Goal: Task Accomplishment & Management: Manage account settings

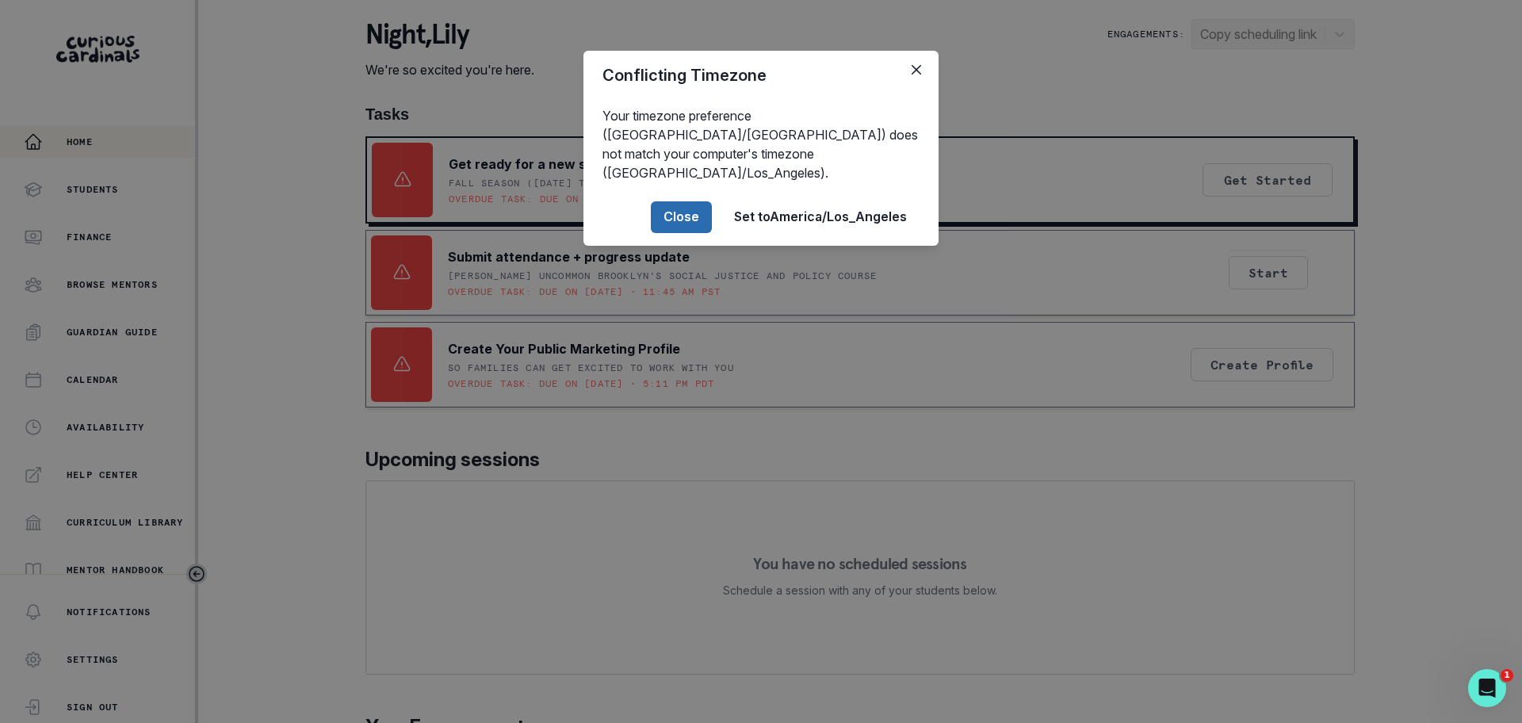
click at [700, 209] on button "Close" at bounding box center [681, 217] width 61 height 32
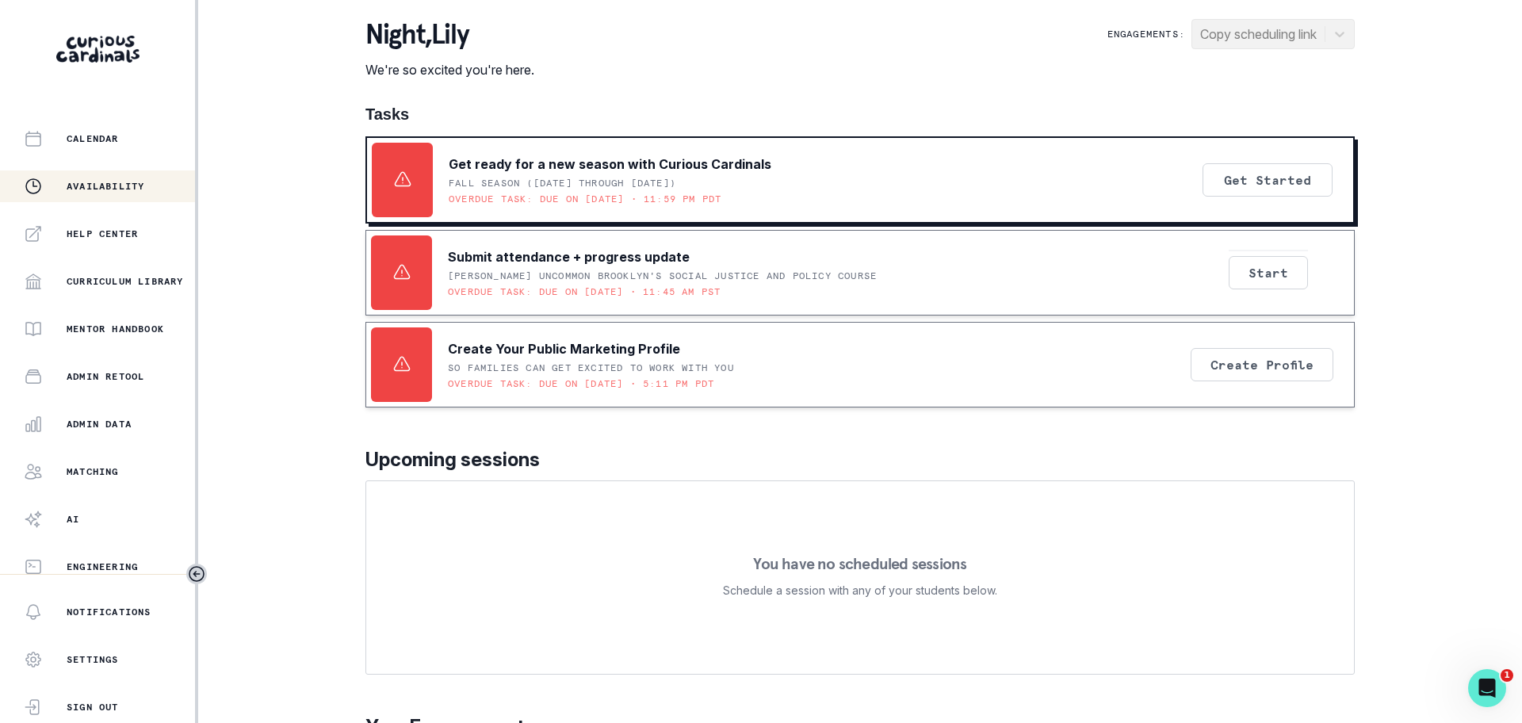
scroll to position [250, 0]
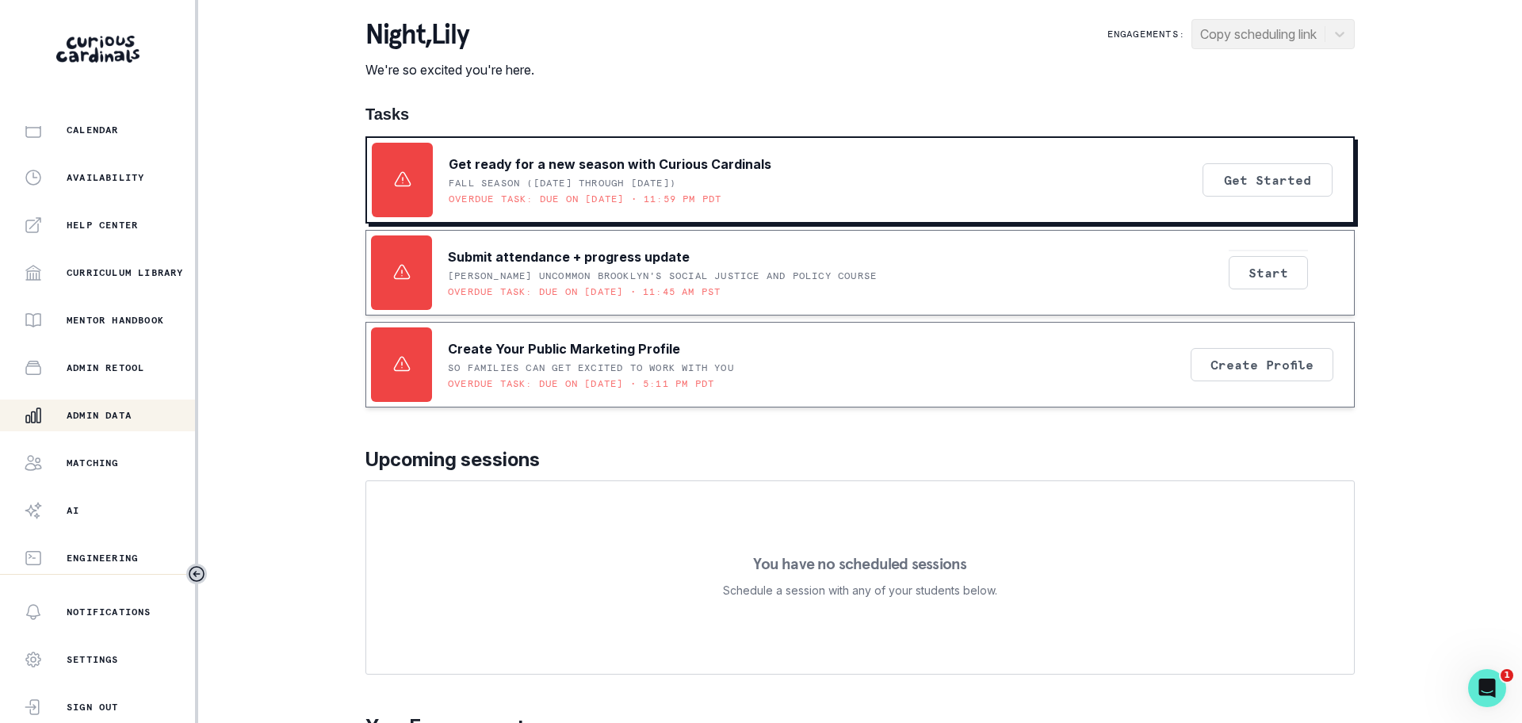
click at [113, 412] on p "Admin Data" at bounding box center [99, 415] width 65 height 13
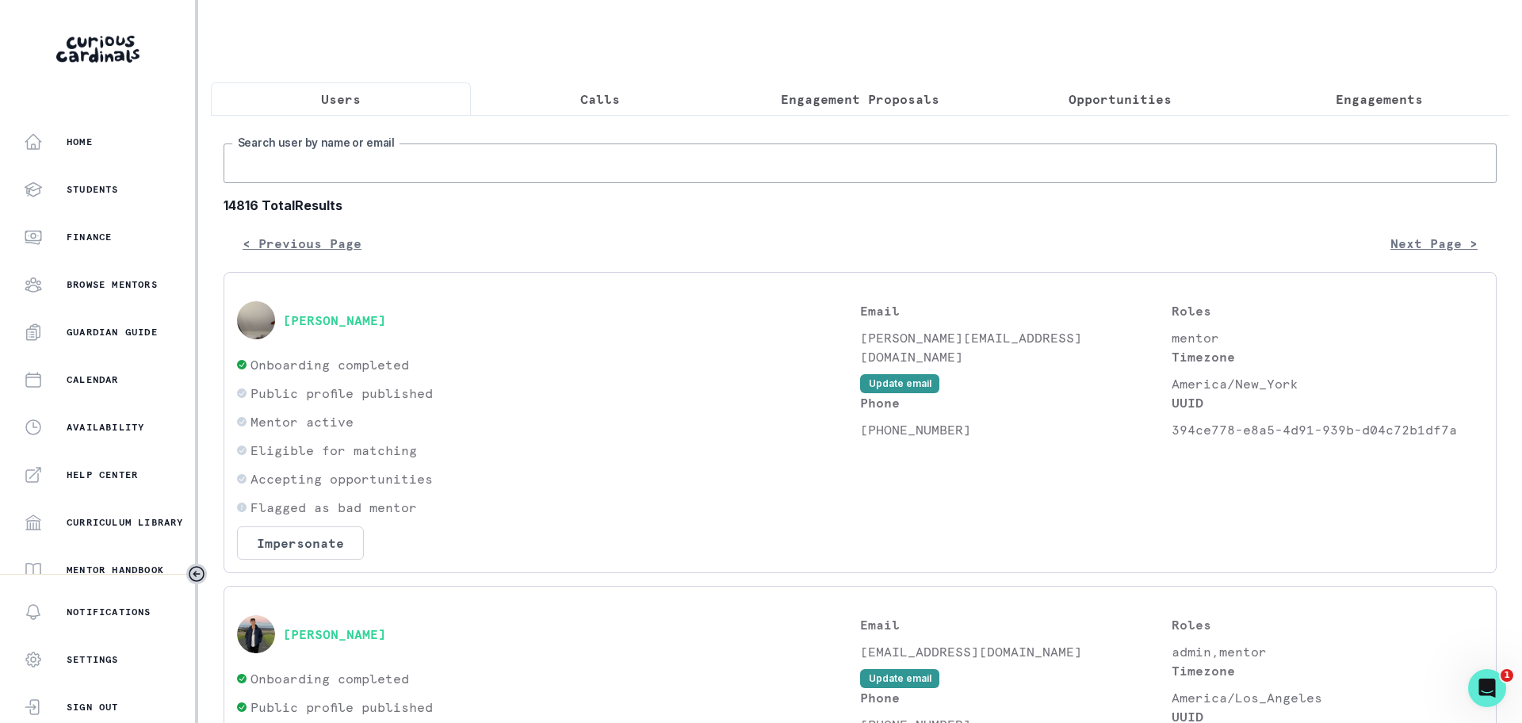
click at [317, 183] on input "Search user by name or email" at bounding box center [860, 163] width 1273 height 40
paste input "[PERSON_NAME]"
type input "[PERSON_NAME]"
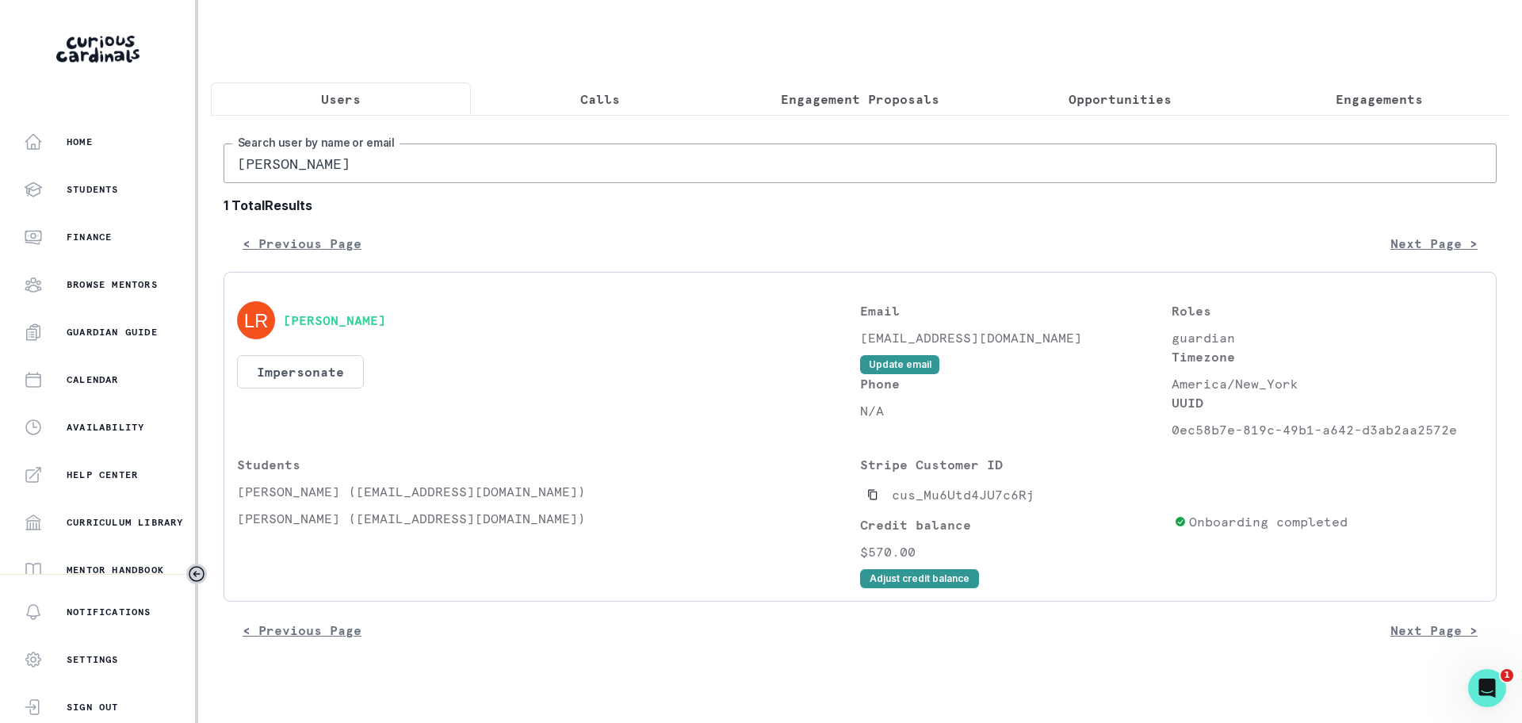
click at [355, 179] on input "[PERSON_NAME]" at bounding box center [860, 163] width 1273 height 40
click at [821, 90] on p "Engagement Proposals" at bounding box center [860, 99] width 159 height 19
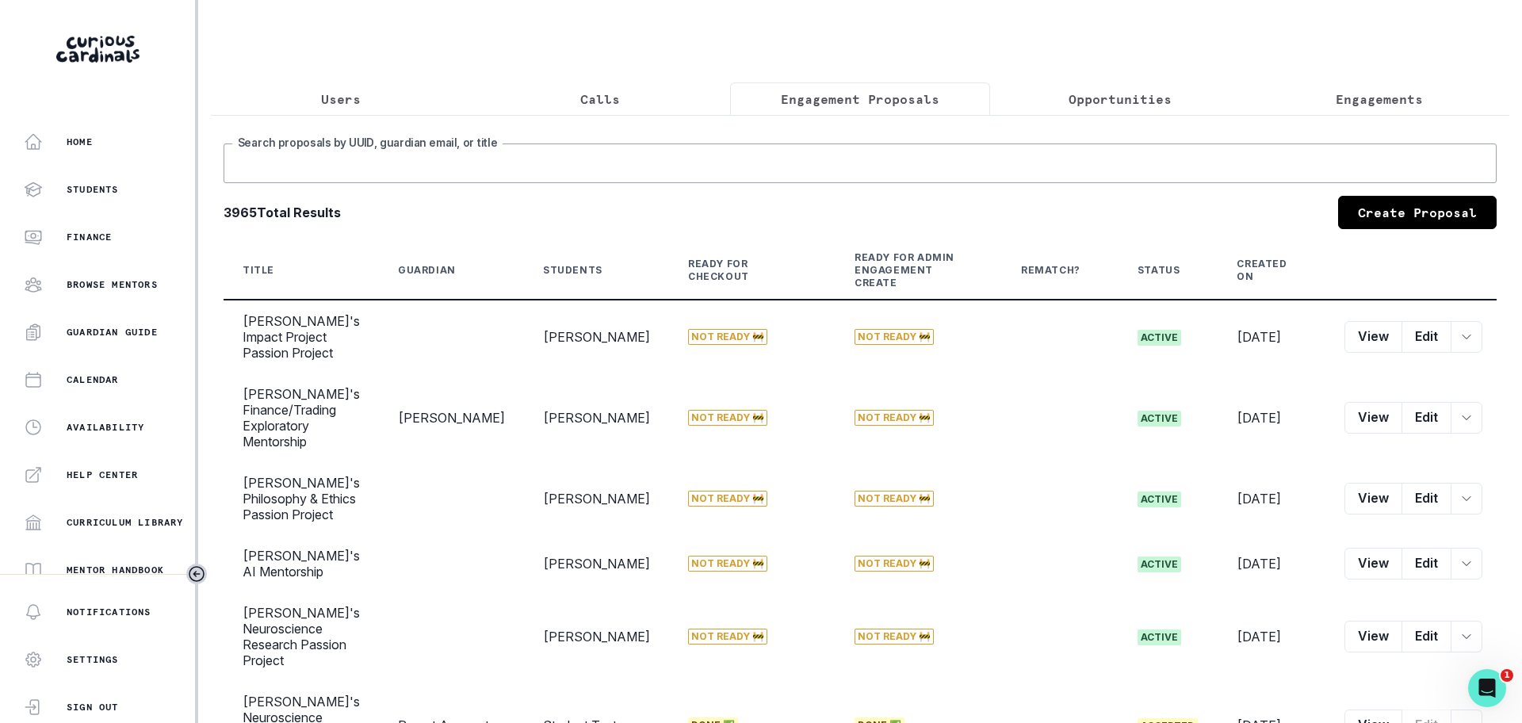
click at [354, 183] on input "Search proposals by UUID, guardian email, or title" at bounding box center [860, 163] width 1273 height 40
paste input "[PERSON_NAME]"
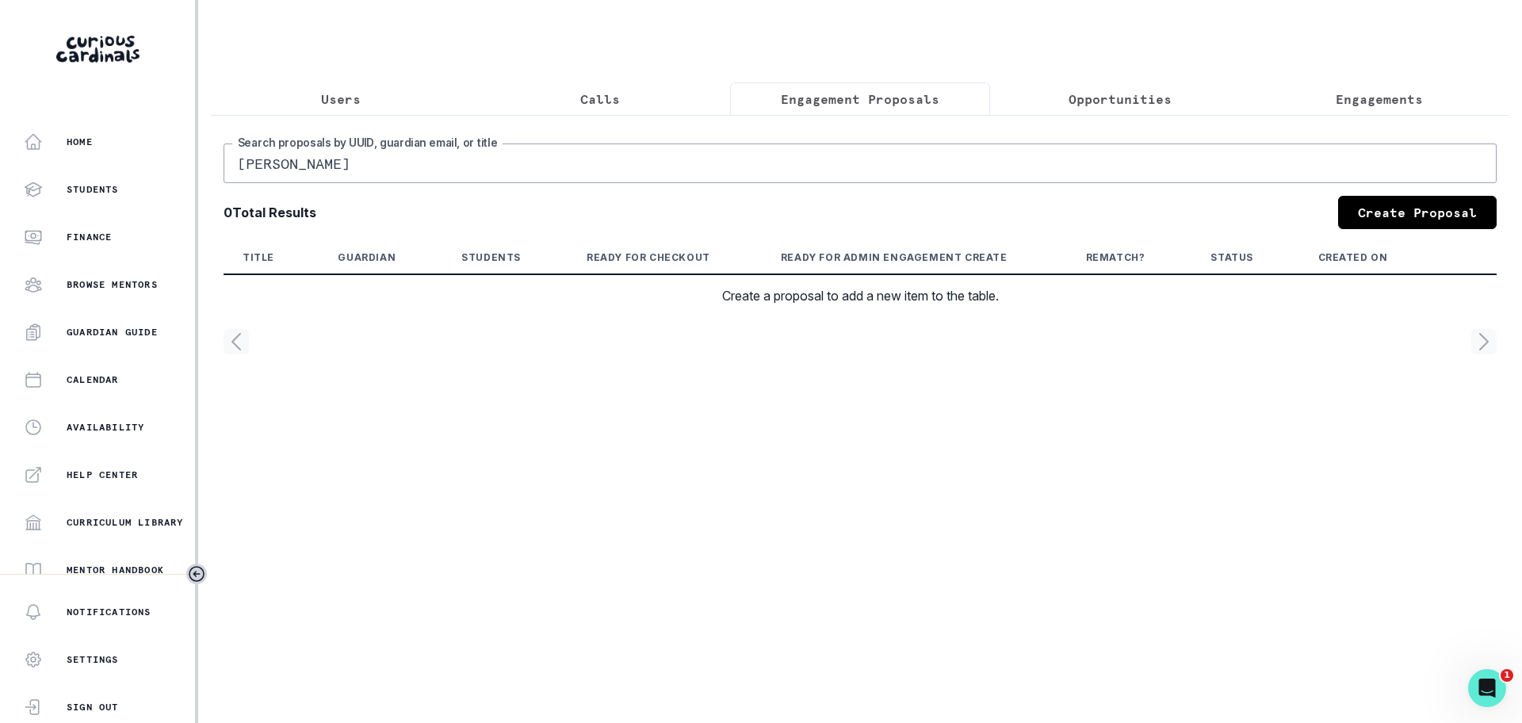
click at [369, 183] on input "[PERSON_NAME]" at bounding box center [860, 163] width 1273 height 40
type input "Lauren"
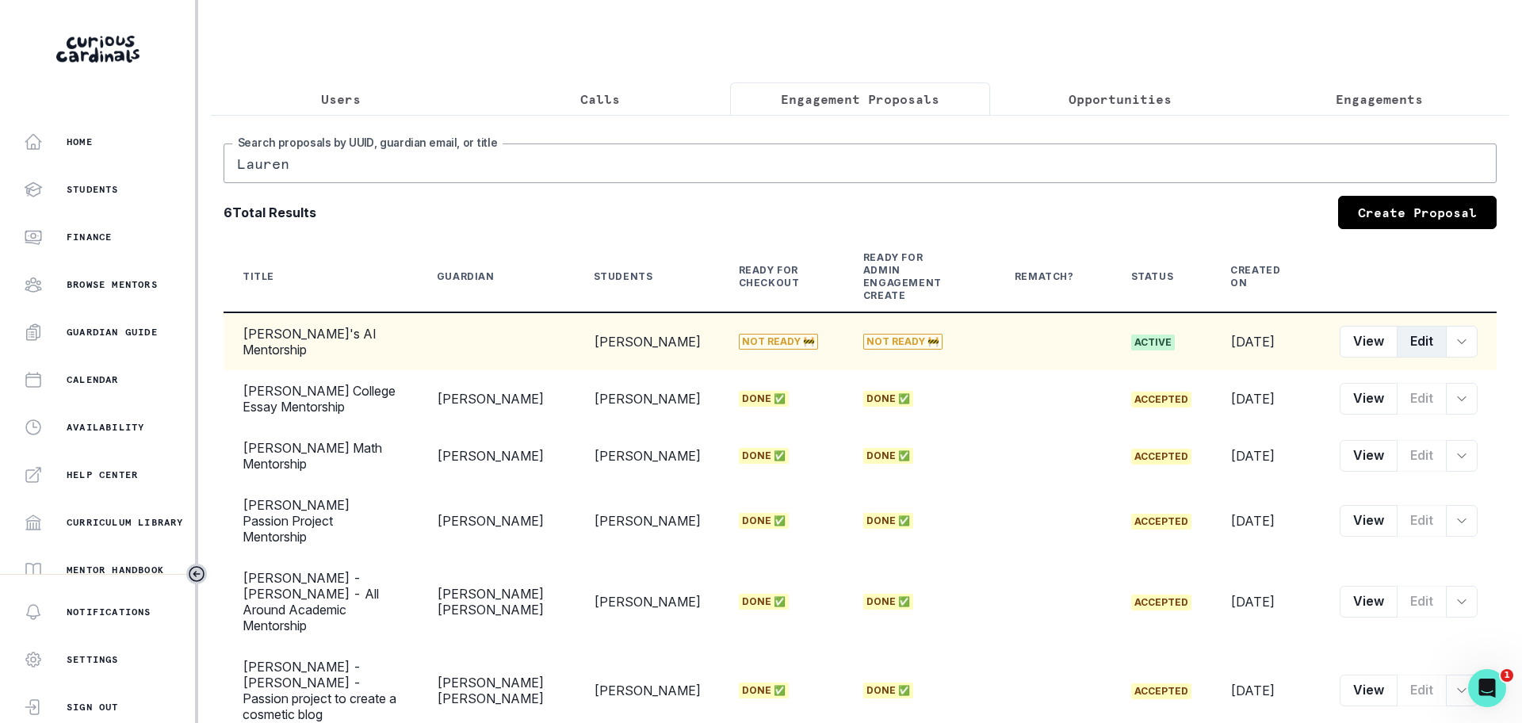
click at [1401, 339] on button "Edit" at bounding box center [1422, 342] width 50 height 32
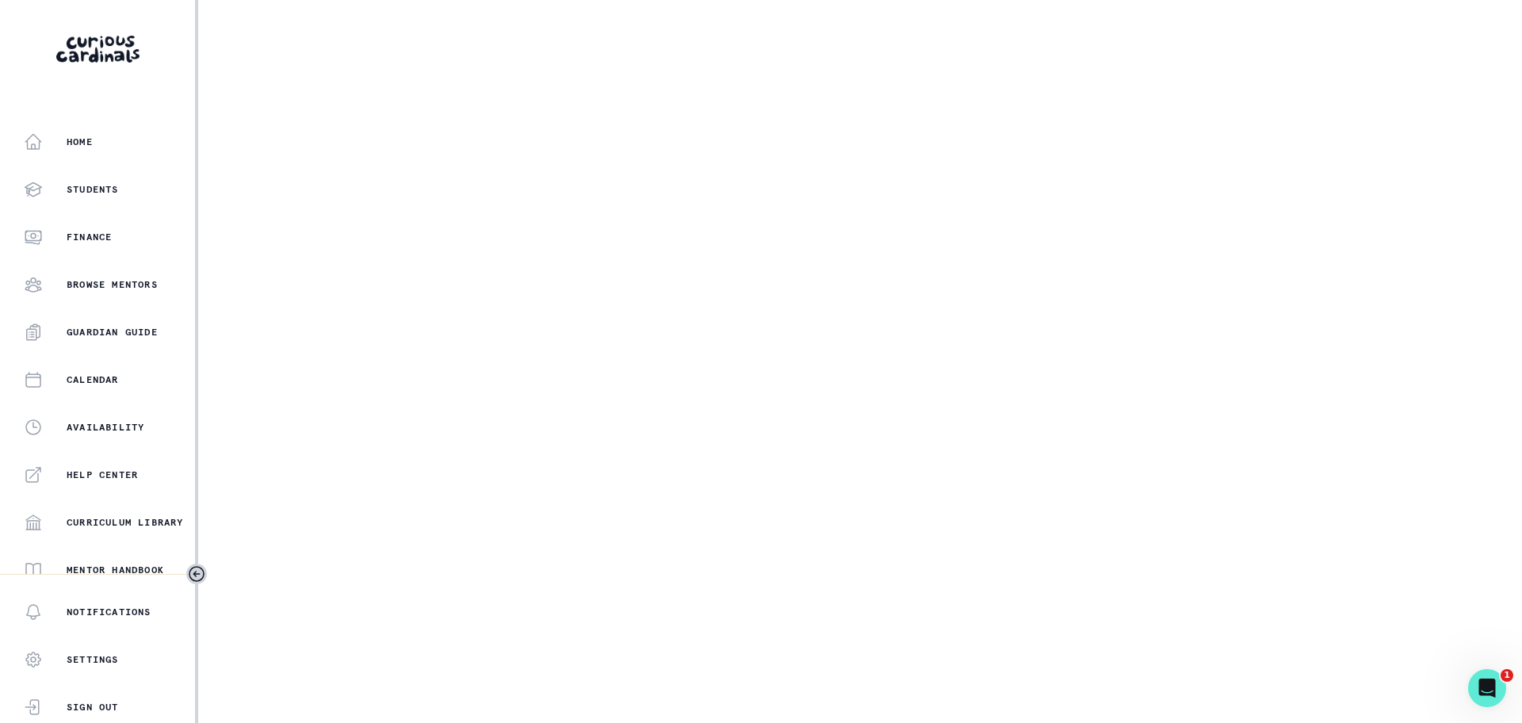
select select "6267cc0b-1467-404d-8526-2734dc3f89d1"
select select "161b8371-7959-4e0b-a08a-4737af41032e"
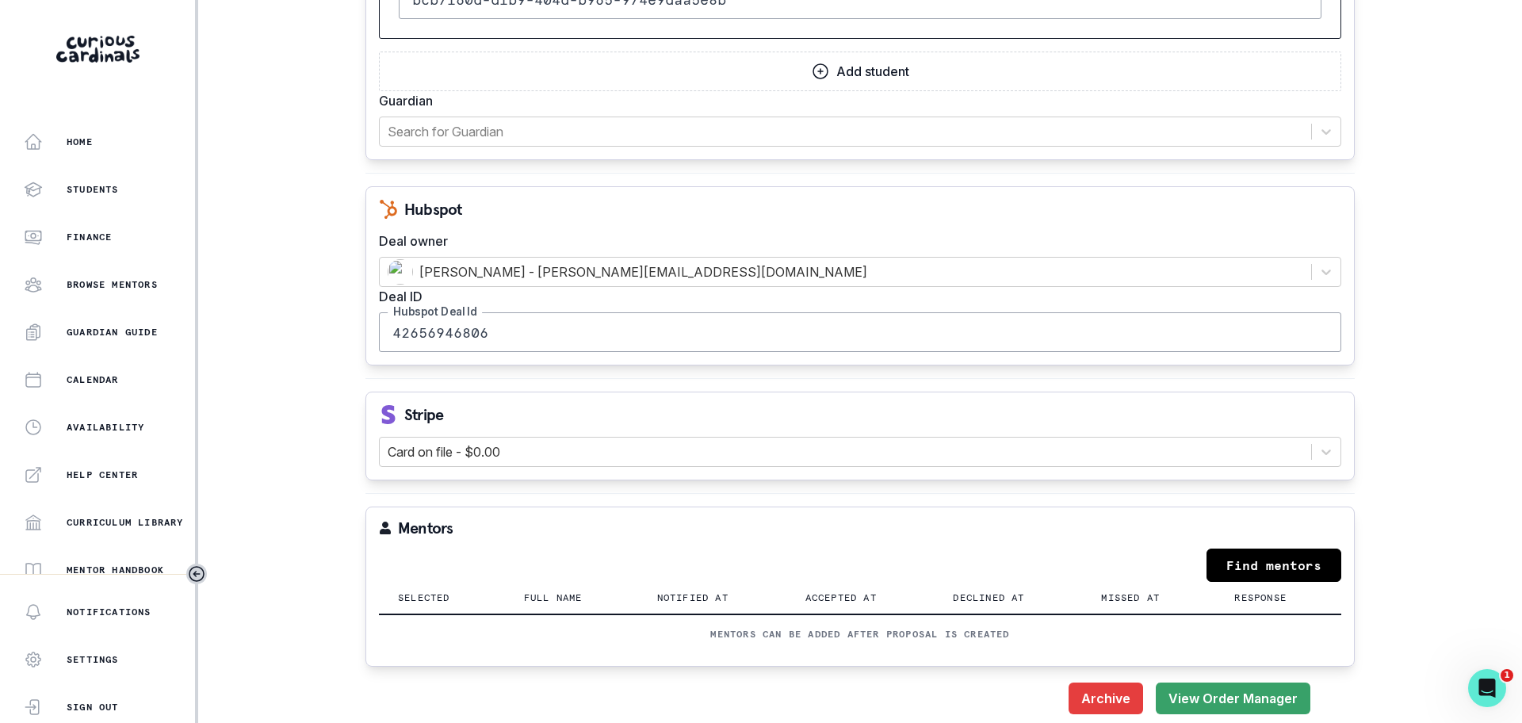
scroll to position [1611, 0]
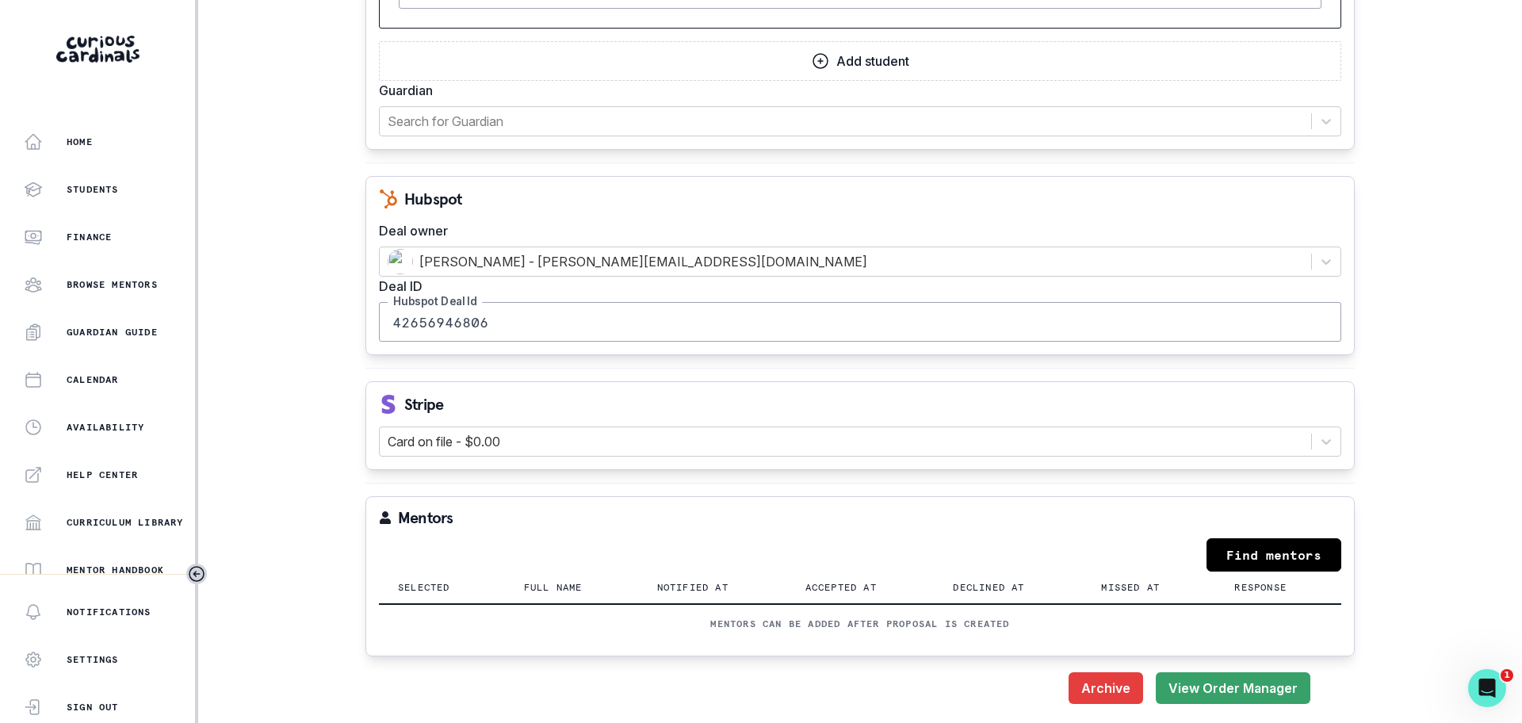
click at [833, 627] on p "Mentors can be added after proposal is created" at bounding box center [860, 624] width 924 height 13
click at [1193, 685] on button "View Order Manager" at bounding box center [1233, 688] width 155 height 32
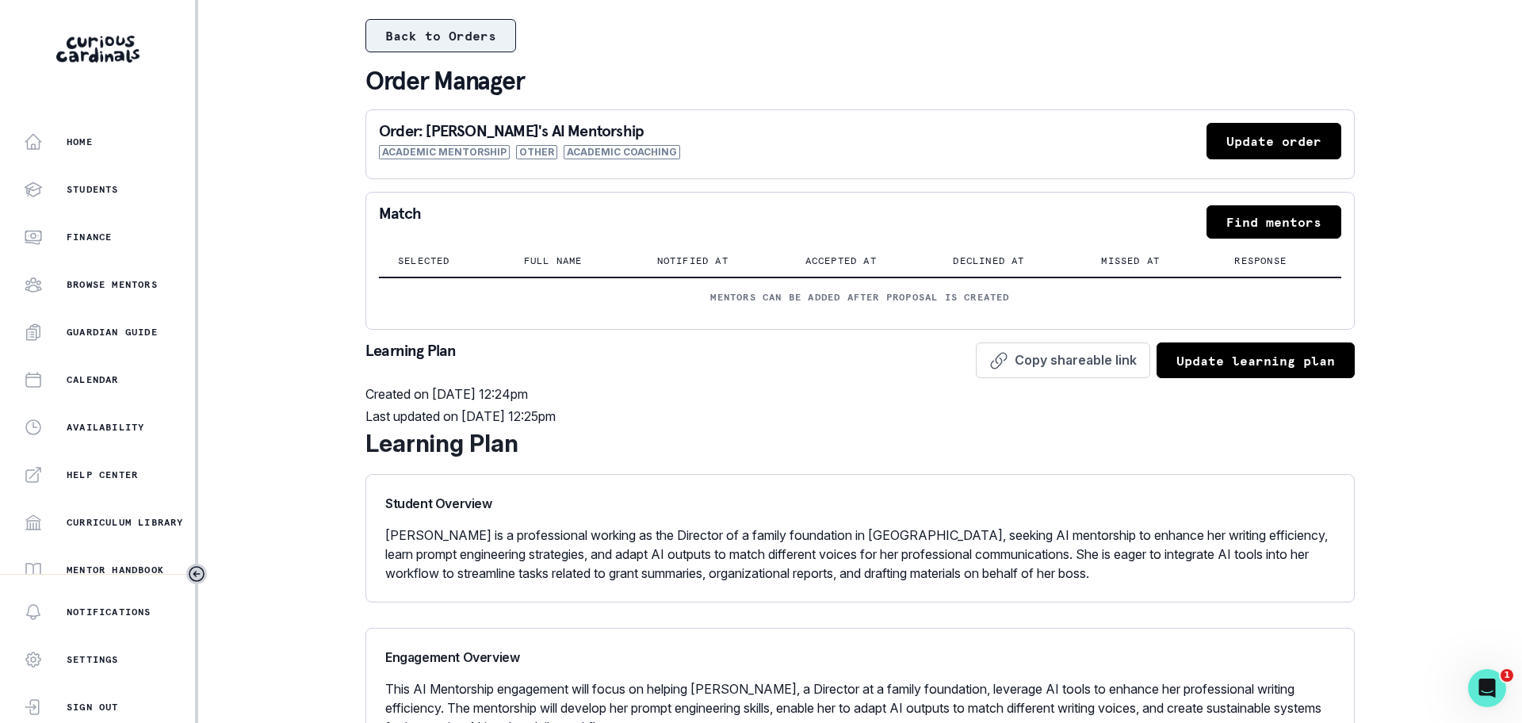
click at [472, 47] on button "Back to Orders" at bounding box center [440, 35] width 151 height 33
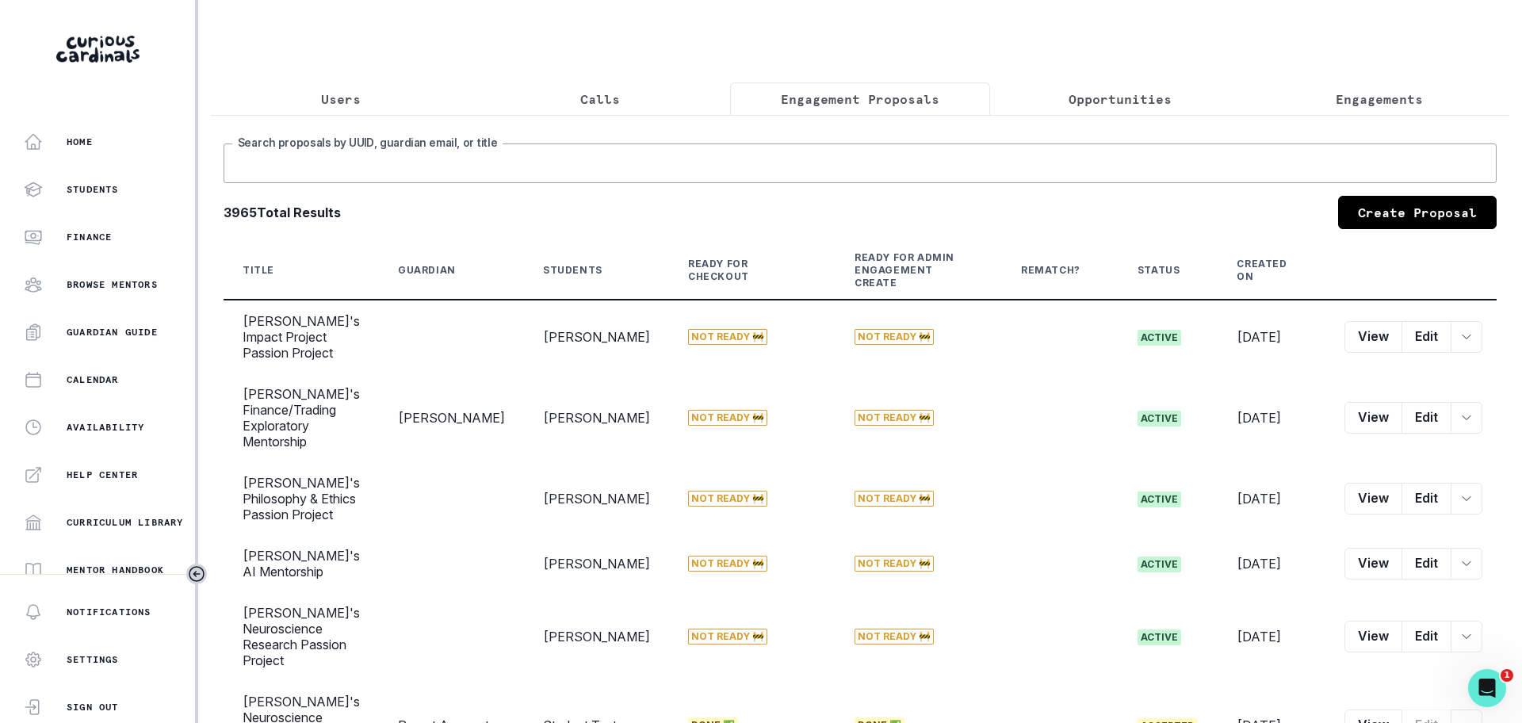
click at [502, 173] on input "Search proposals by UUID, guardian email, or title" at bounding box center [860, 163] width 1273 height 40
type input "lauren"
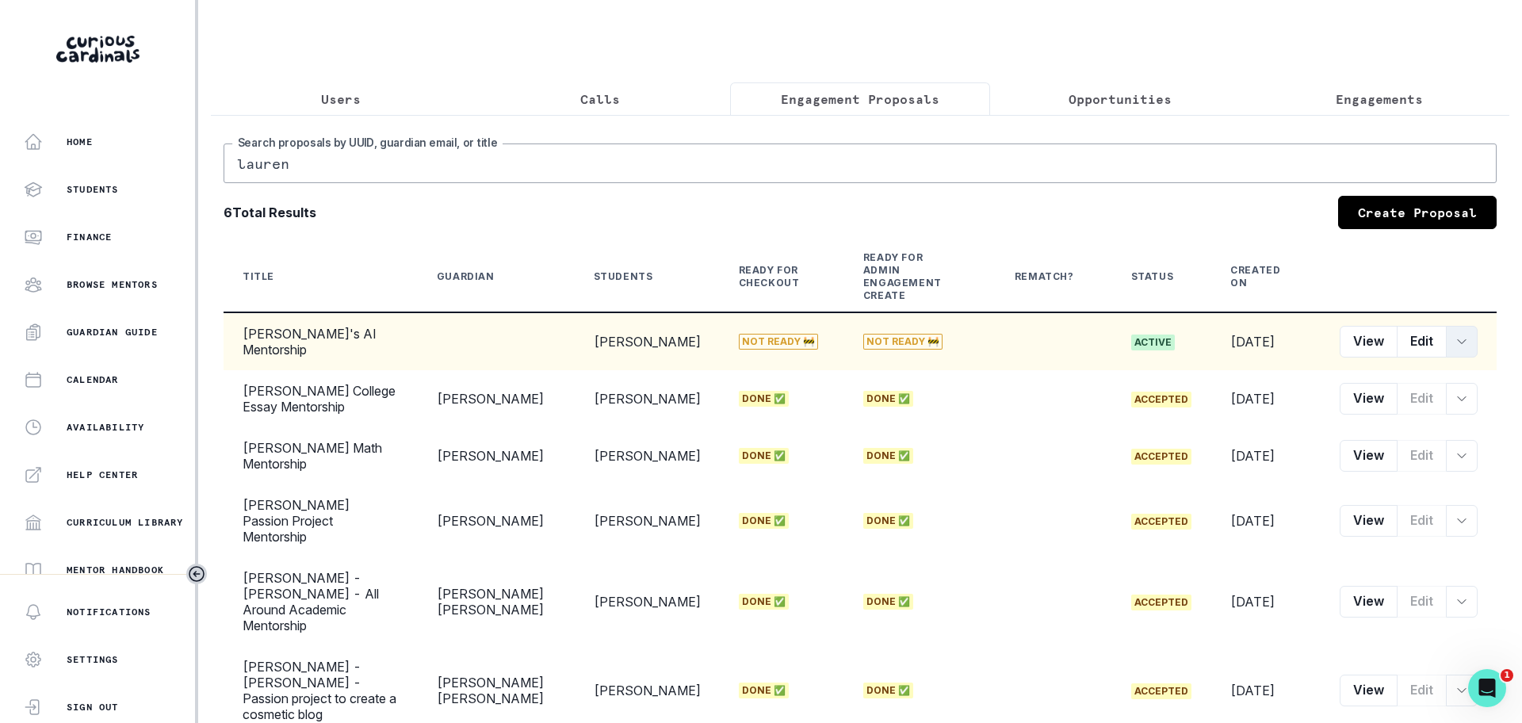
click at [1448, 357] on button "row menu" at bounding box center [1462, 342] width 32 height 32
click at [1340, 346] on button "View" at bounding box center [1369, 342] width 58 height 32
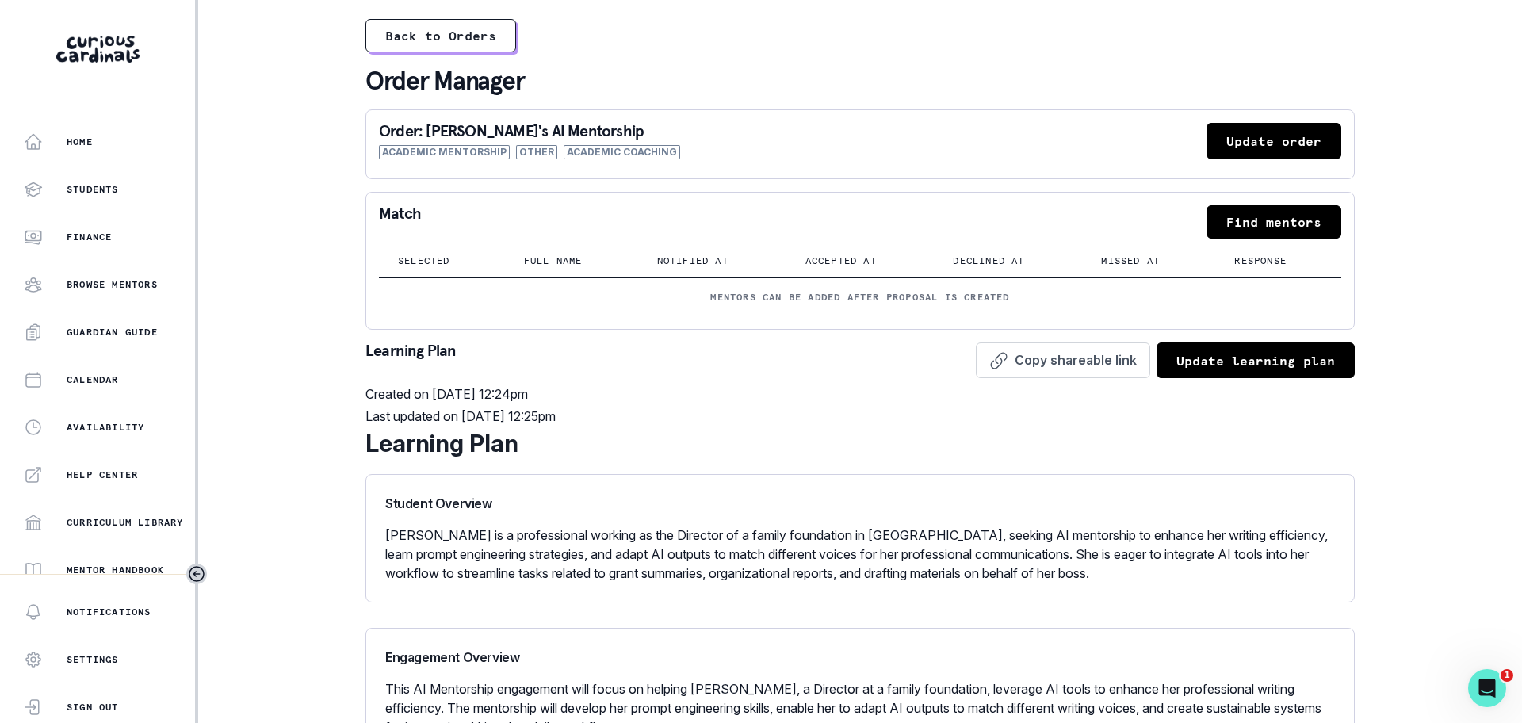
click at [1246, 143] on button "Update order" at bounding box center [1274, 141] width 135 height 36
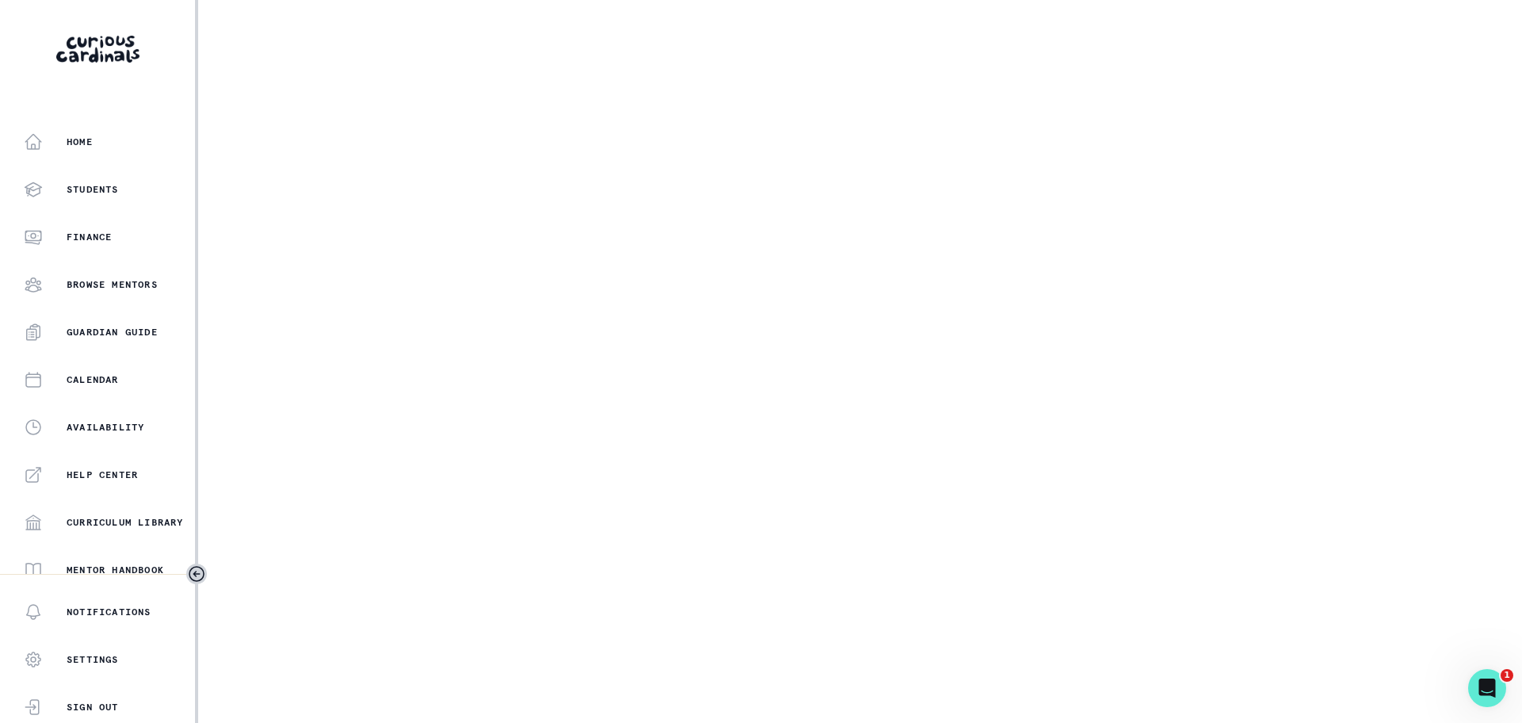
select select "6267cc0b-1467-404d-8526-2734dc3f89d1"
select select "161b8371-7959-4e0b-a08a-4737af41032e"
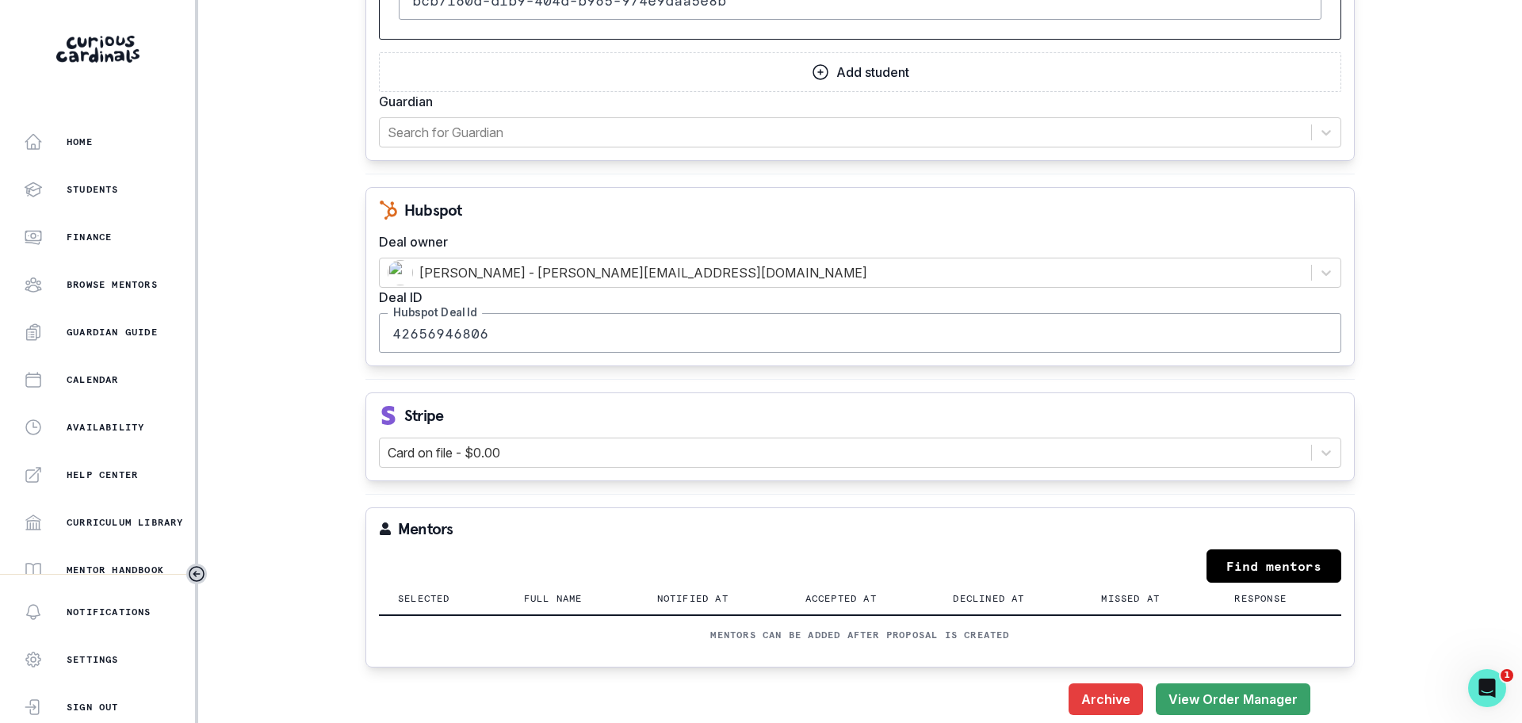
scroll to position [1611, 0]
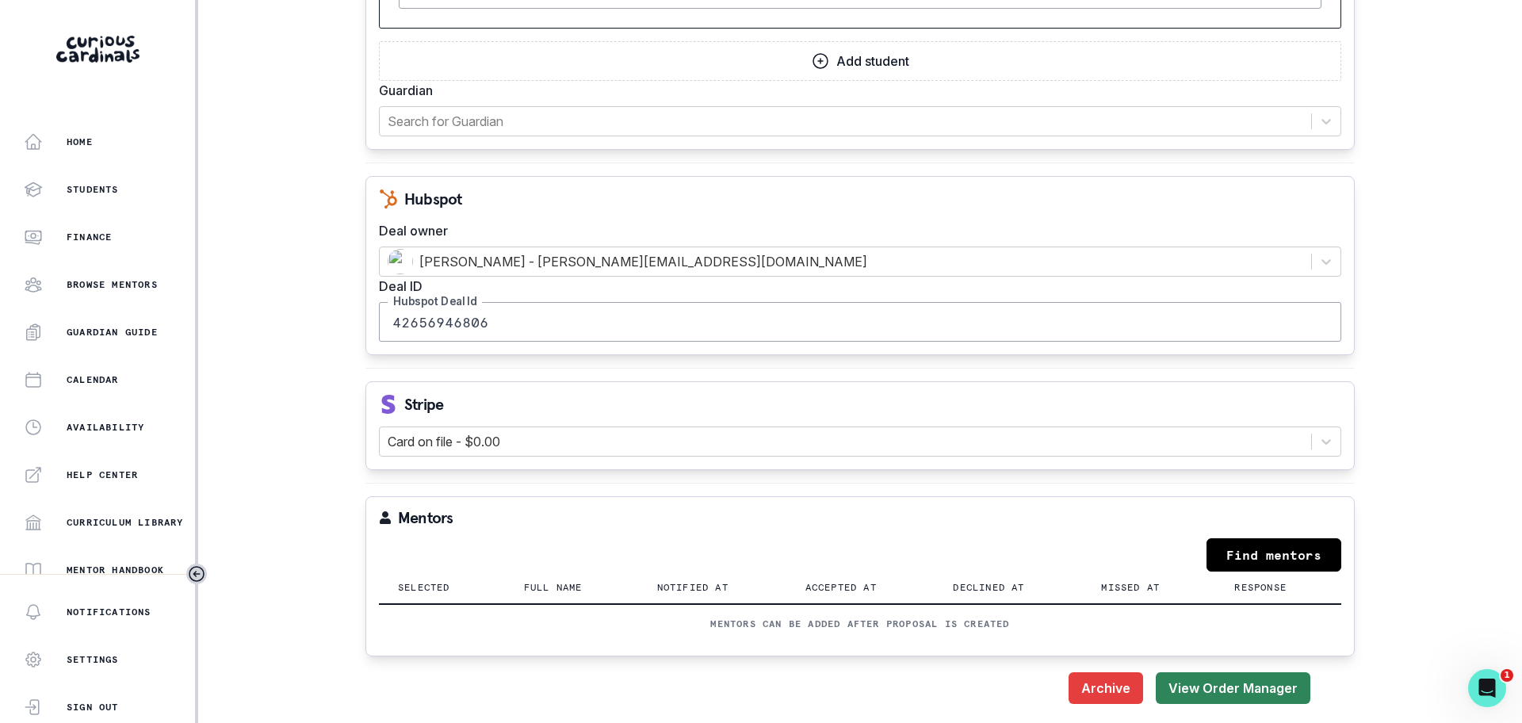
click at [1207, 680] on button "View Order Manager" at bounding box center [1233, 688] width 155 height 32
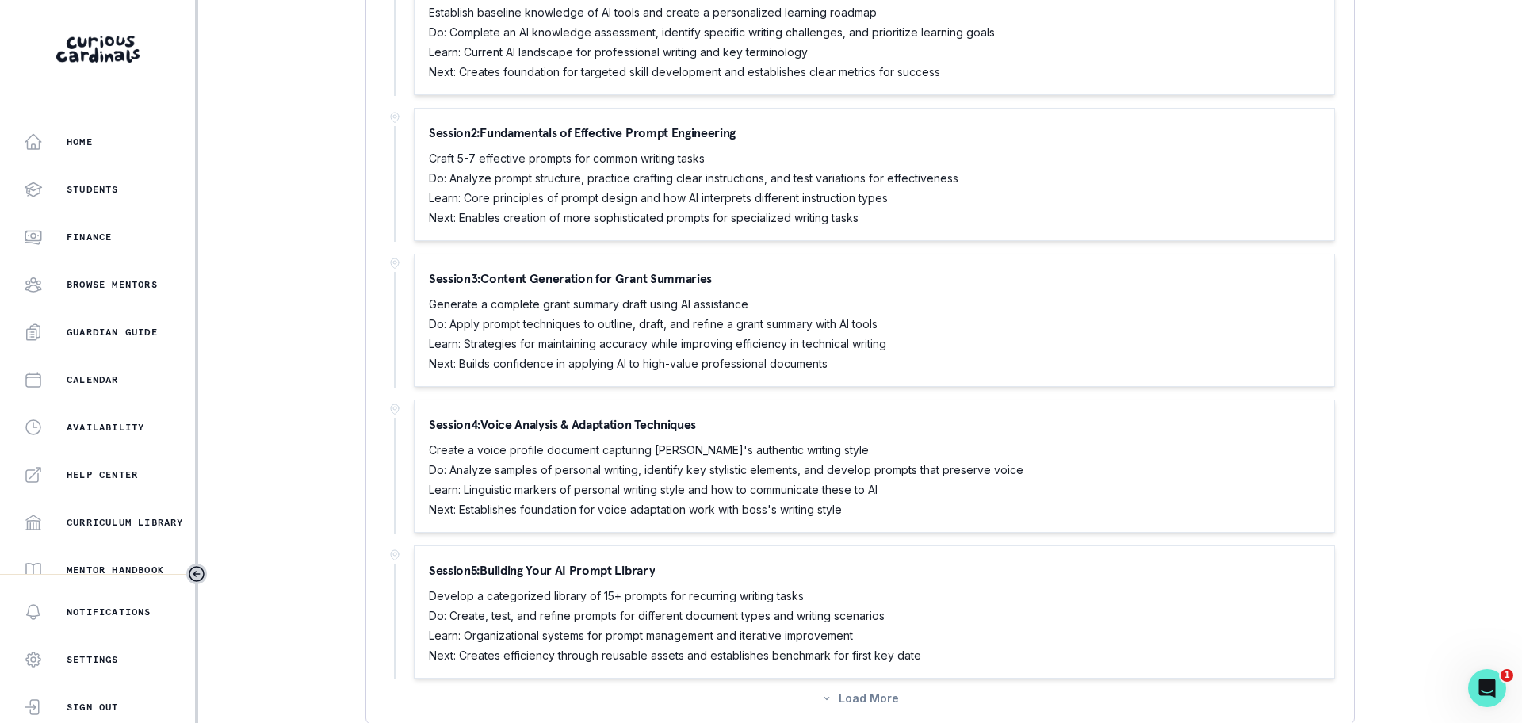
scroll to position [1133, 0]
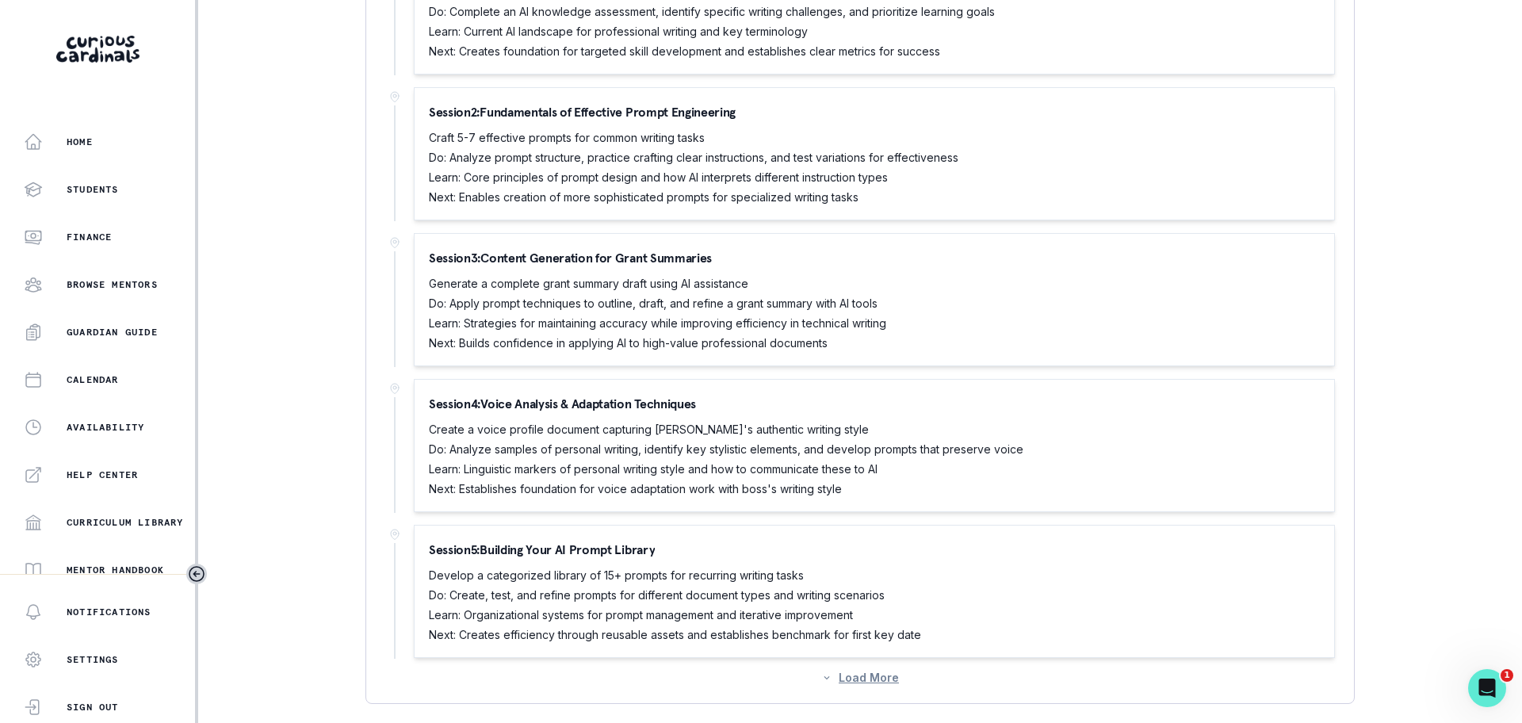
click at [838, 672] on button "Load More" at bounding box center [860, 677] width 78 height 13
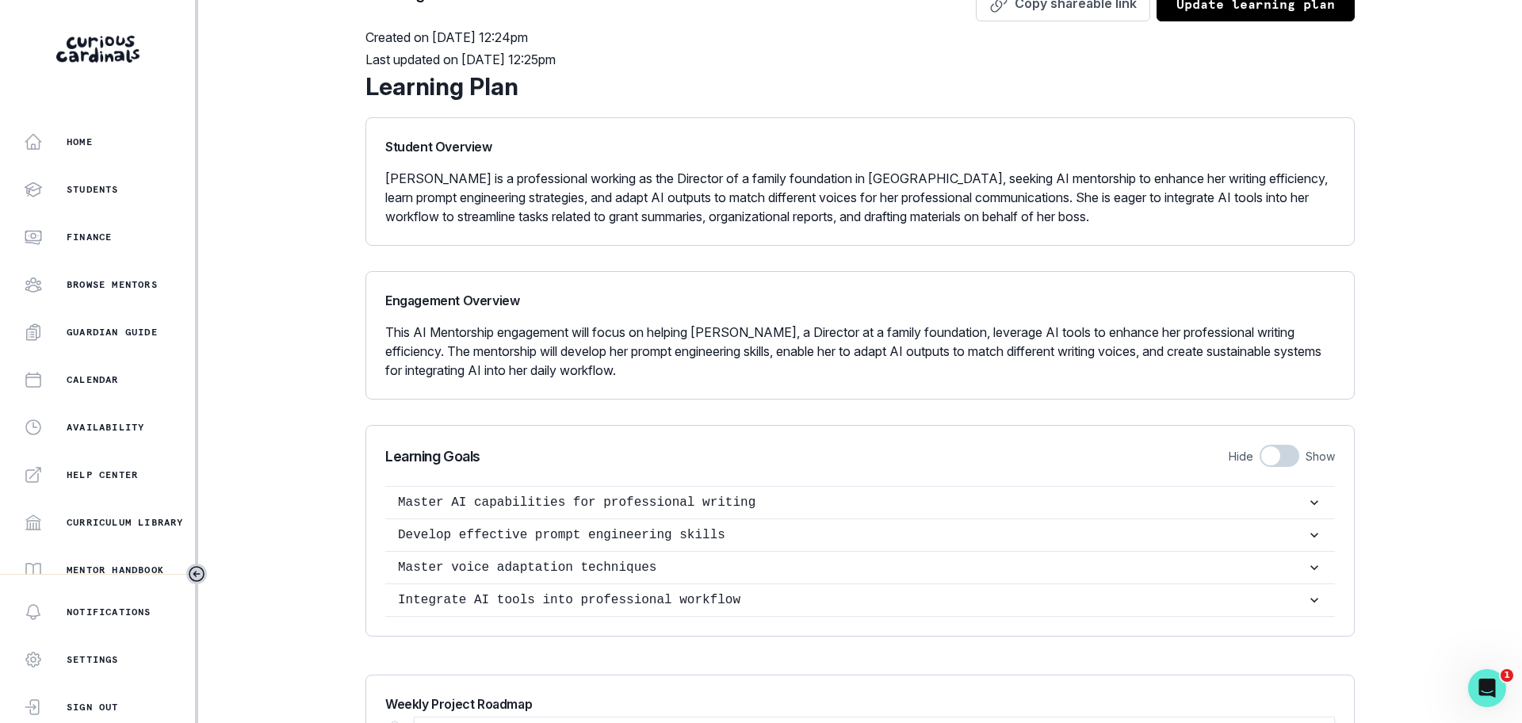
scroll to position [0, 0]
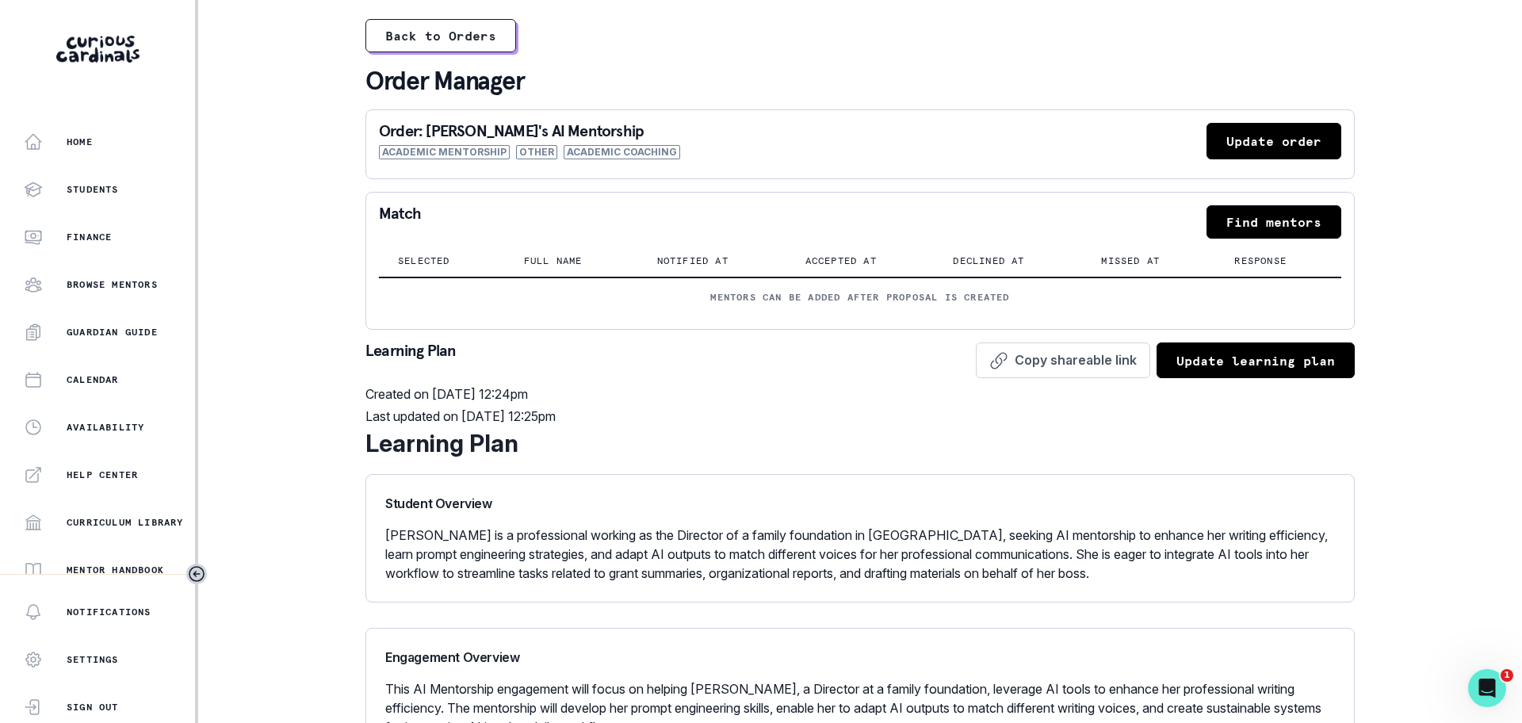
click at [1239, 147] on button "Update order" at bounding box center [1274, 141] width 135 height 36
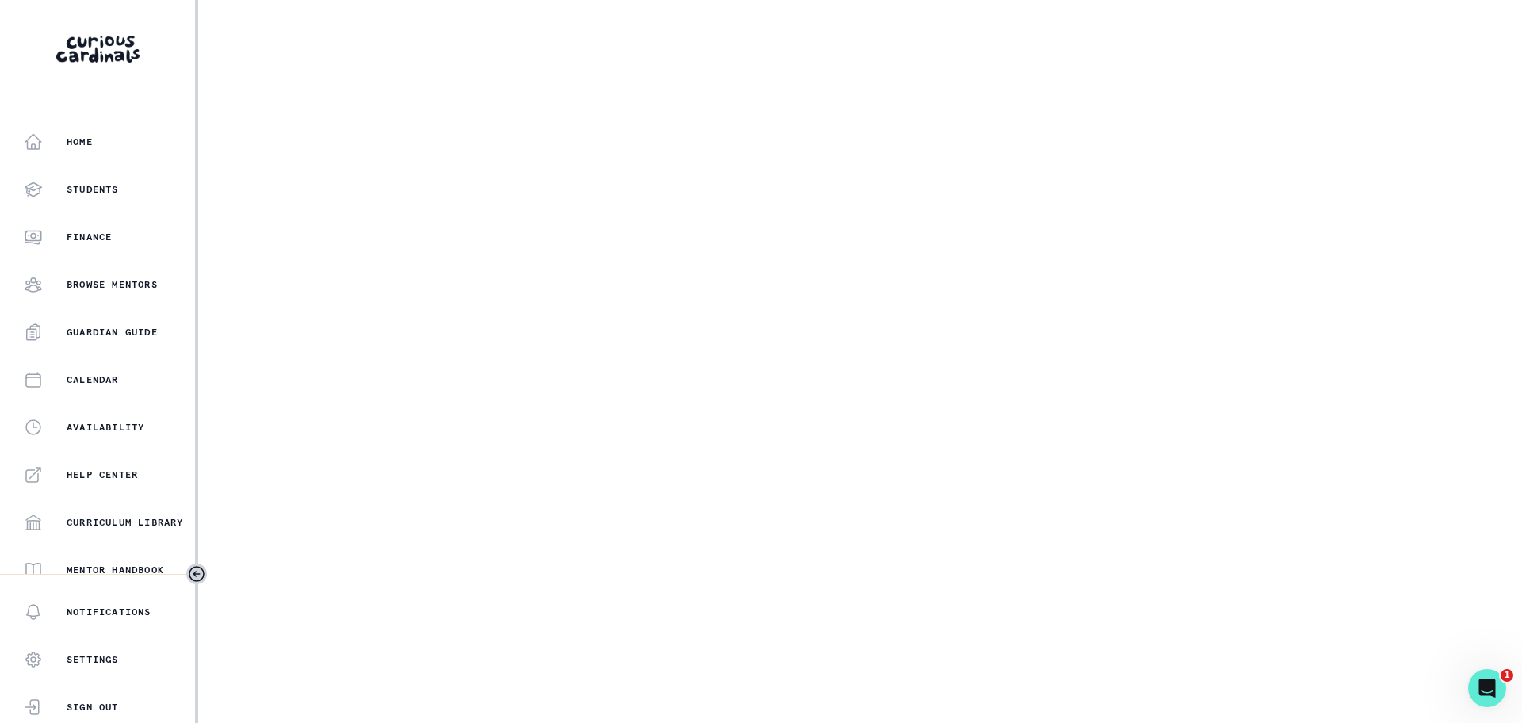
select select "6267cc0b-1467-404d-8526-2734dc3f89d1"
select select "161b8371-7959-4e0b-a08a-4737af41032e"
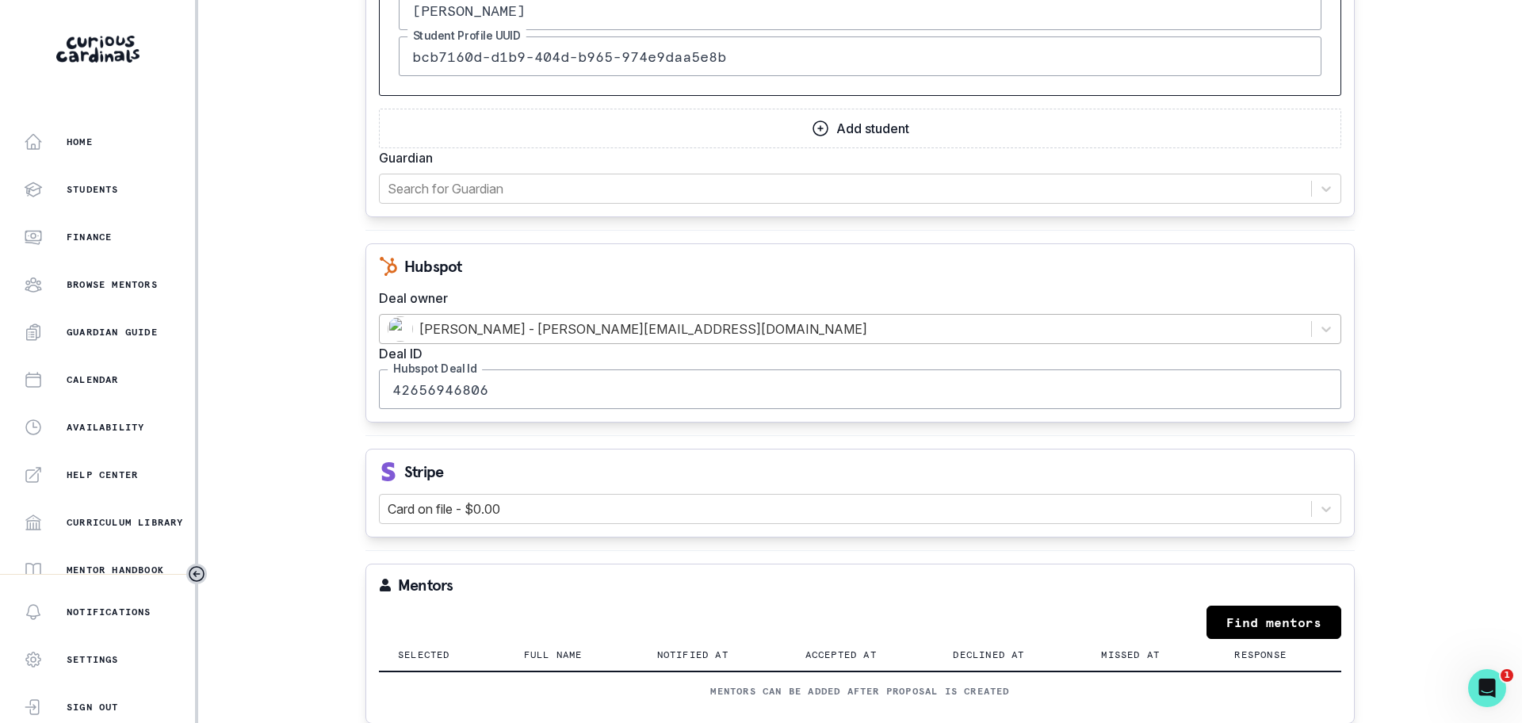
scroll to position [1611, 0]
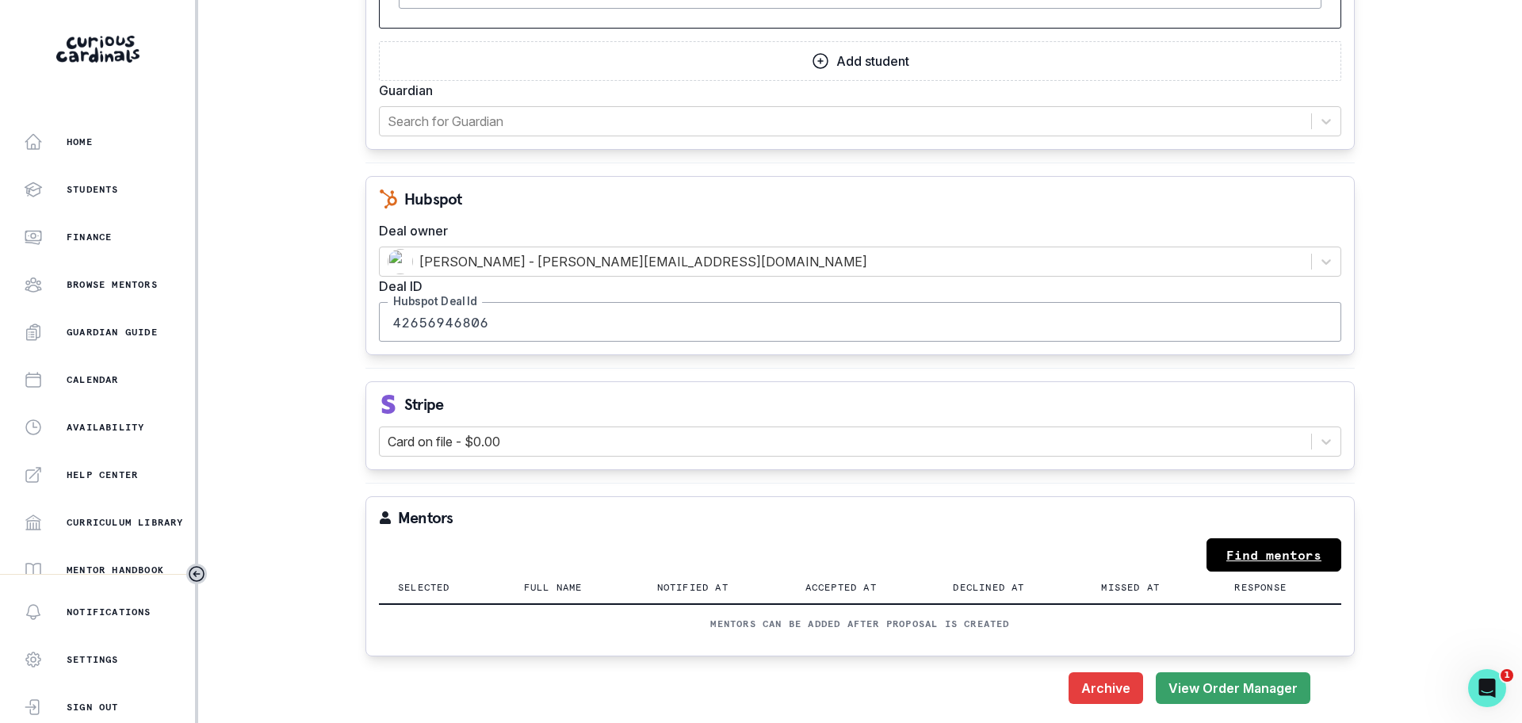
click at [1248, 561] on link "Find mentors" at bounding box center [1274, 554] width 135 height 33
